Goal: Entertainment & Leisure: Consume media (video, audio)

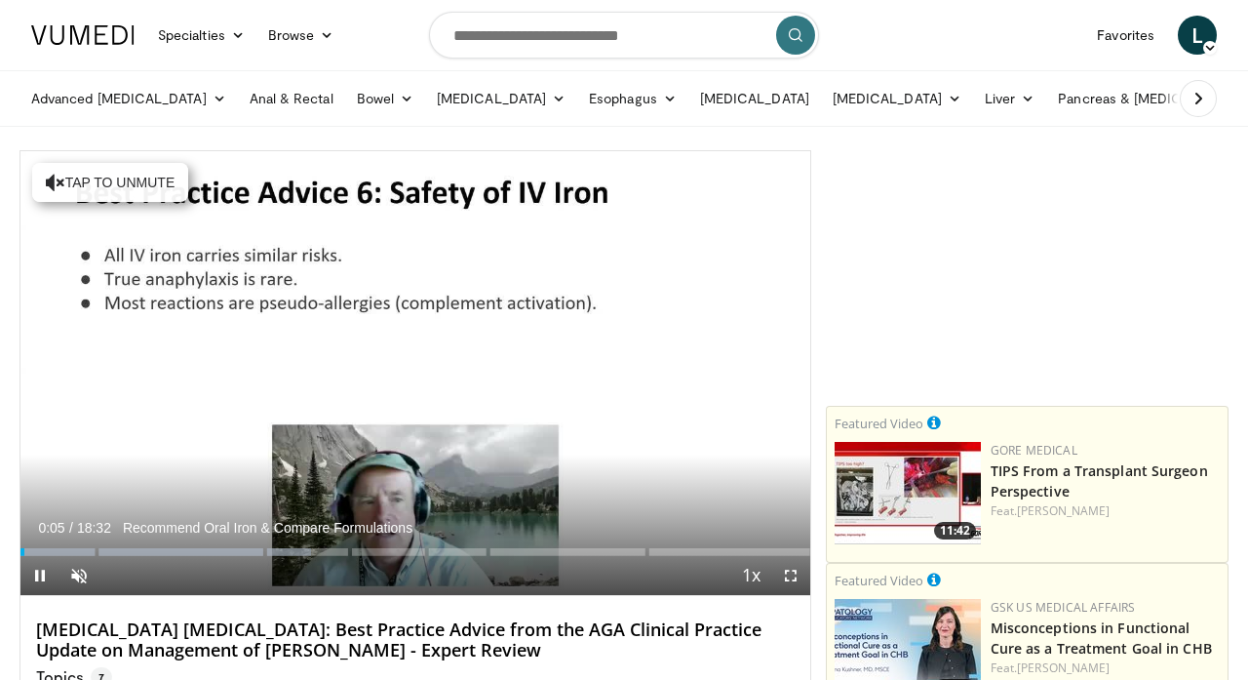
click at [41, 576] on span "Video Player" at bounding box center [39, 575] width 39 height 39
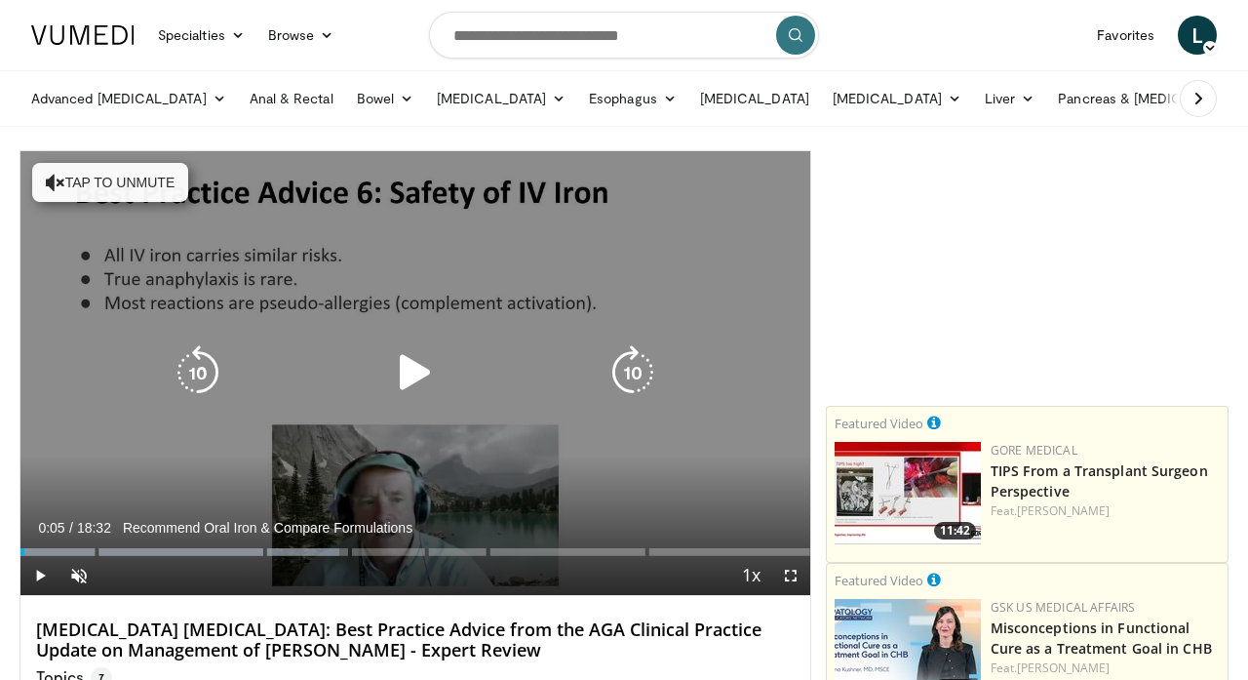
click at [91, 187] on button "Tap to unmute" at bounding box center [110, 182] width 156 height 39
click at [412, 365] on icon "Video Player" at bounding box center [415, 372] width 55 height 55
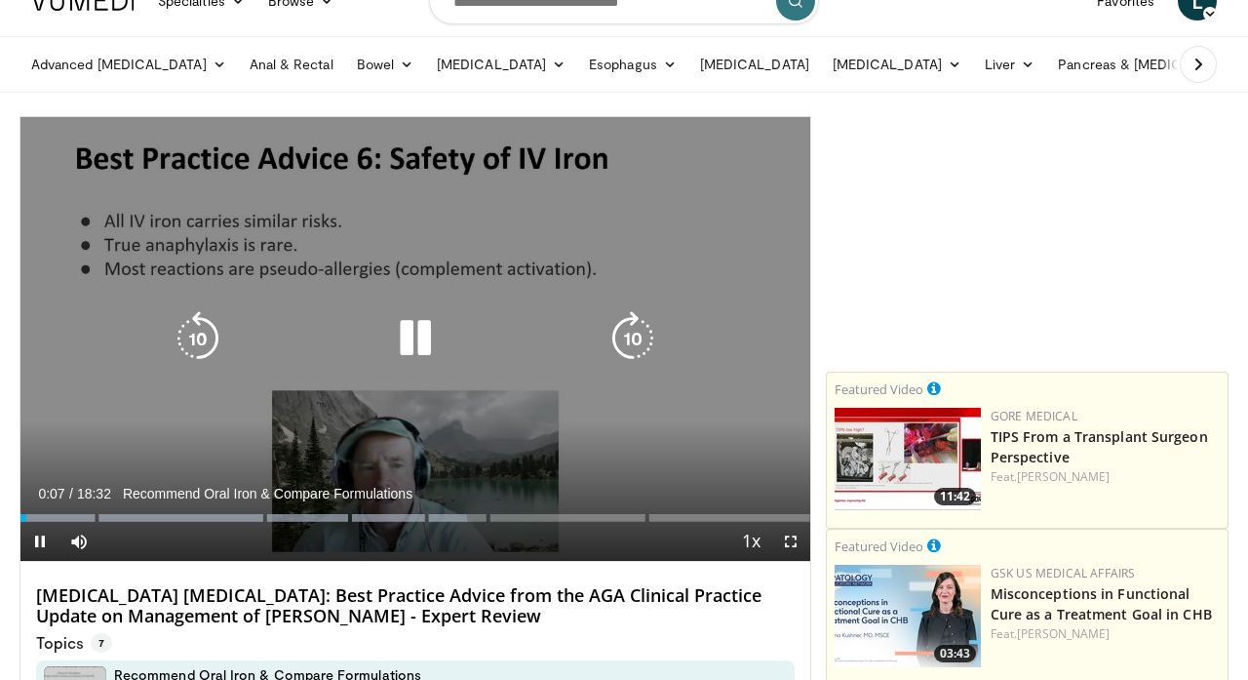
scroll to position [51, 0]
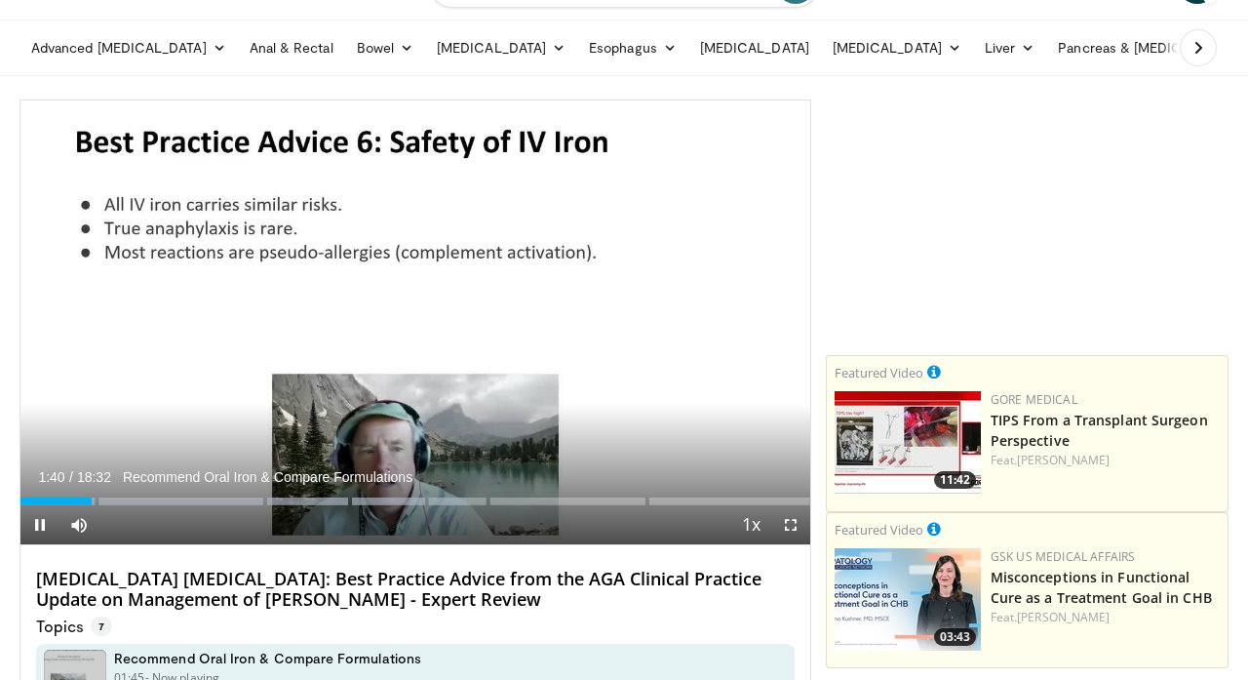
click at [39, 528] on span "Video Player" at bounding box center [39, 524] width 39 height 39
click at [24, 526] on span "Video Player" at bounding box center [39, 524] width 39 height 39
click at [24, 526] on video-js "**********" at bounding box center [415, 322] width 790 height 445
click at [35, 522] on span "Video Player" at bounding box center [39, 524] width 39 height 39
